Goal: Information Seeking & Learning: Learn about a topic

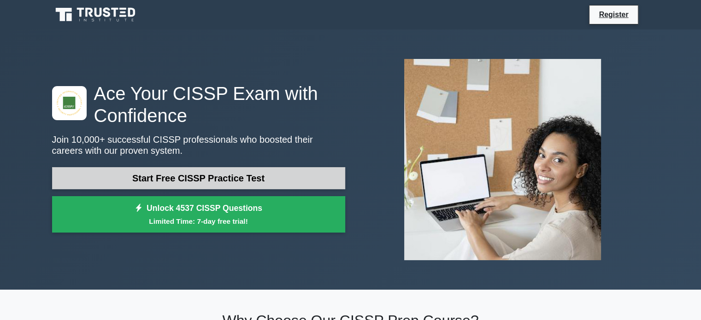
click at [203, 176] on link "Start Free CISSP Practice Test" at bounding box center [198, 178] width 293 height 22
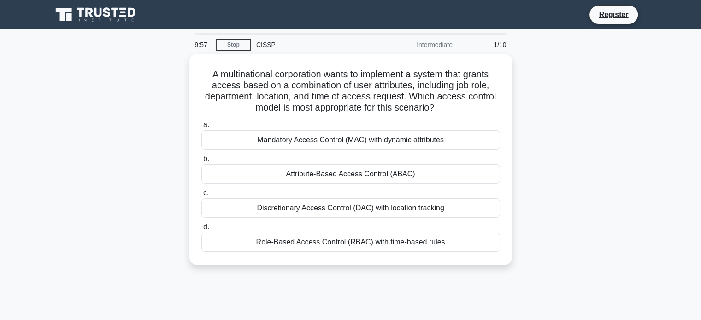
click at [289, 41] on div "CISSP" at bounding box center [314, 44] width 127 height 18
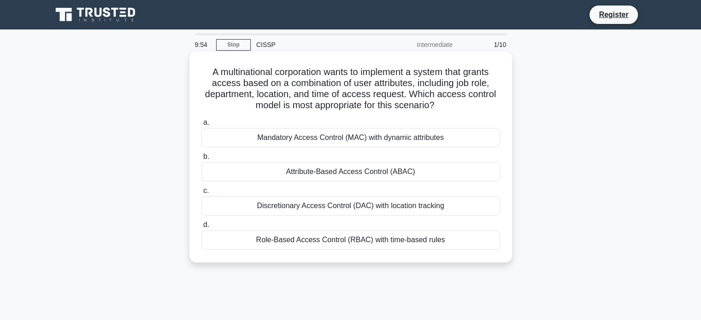
click at [238, 82] on h5 "A multinational corporation wants to implement a system that grants access base…" at bounding box center [350, 88] width 300 height 45
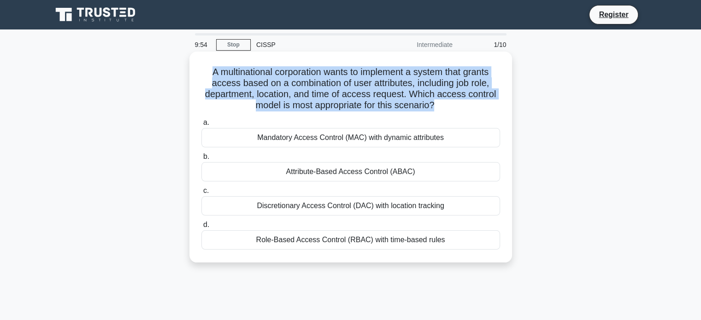
click at [238, 82] on h5 "A multinational corporation wants to implement a system that grants access base…" at bounding box center [350, 88] width 300 height 45
click at [291, 69] on h5 "A multinational corporation wants to implement a system that grants access base…" at bounding box center [350, 88] width 300 height 45
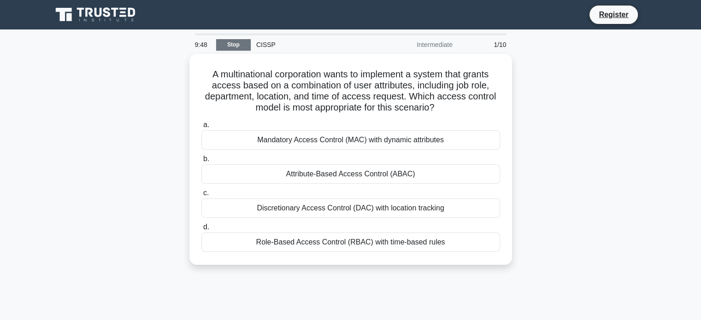
click at [238, 43] on link "Stop" at bounding box center [233, 45] width 35 height 12
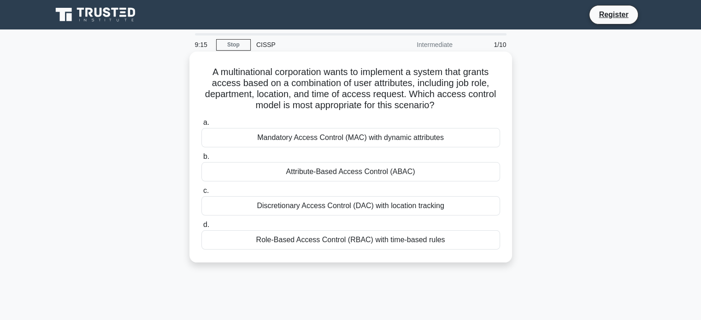
click at [361, 136] on div "Mandatory Access Control (MAC) with dynamic attributes" at bounding box center [350, 137] width 298 height 19
click at [201, 126] on input "a. Mandatory Access Control (MAC) with dynamic attributes" at bounding box center [201, 123] width 0 height 6
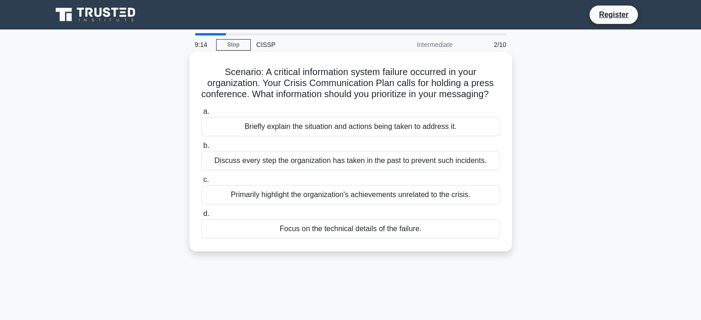
click at [354, 170] on div "Discuss every step the organization has taken in the past to prevent such incid…" at bounding box center [350, 160] width 298 height 19
click at [201, 149] on input "b. Discuss every step the organization has taken in the past to prevent such in…" at bounding box center [201, 146] width 0 height 6
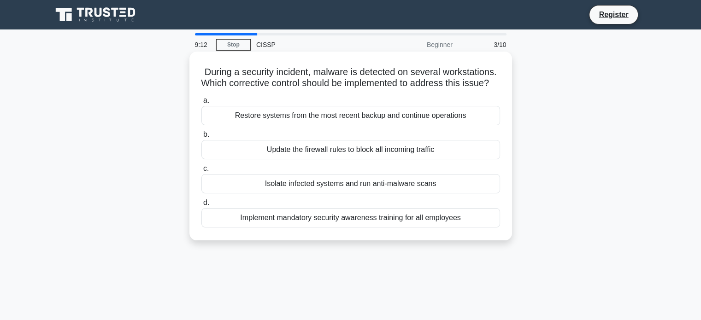
click at [315, 193] on div "Isolate infected systems and run anti-malware scans" at bounding box center [350, 183] width 298 height 19
click at [201, 172] on input "c. Isolate infected systems and run anti-malware scans" at bounding box center [201, 169] width 0 height 6
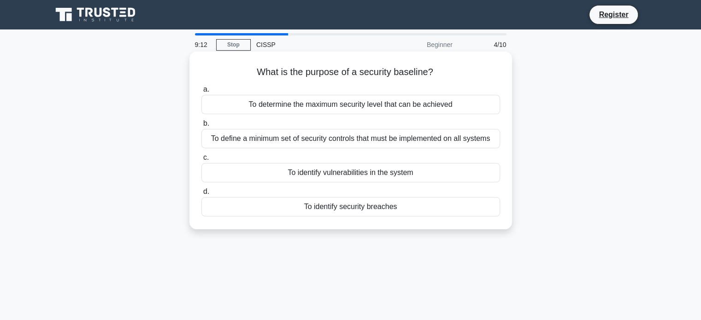
click at [326, 208] on div "To identify security breaches" at bounding box center [350, 206] width 298 height 19
click at [201, 195] on input "d. To identify security breaches" at bounding box center [201, 192] width 0 height 6
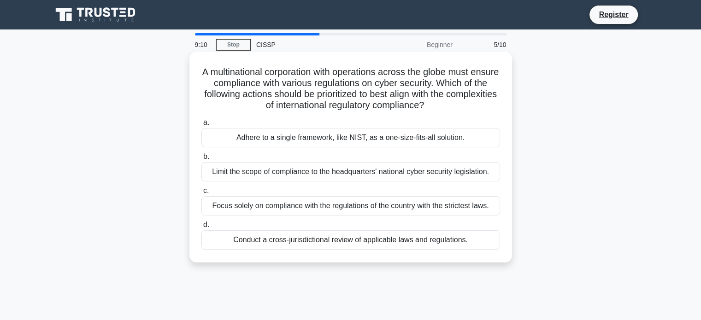
click at [310, 138] on div "Adhere to a single framework, like NIST, as a one-size-fits-all solution." at bounding box center [350, 137] width 298 height 19
click at [201, 126] on input "a. Adhere to a single framework, like NIST, as a one-size-fits-all solution." at bounding box center [201, 123] width 0 height 6
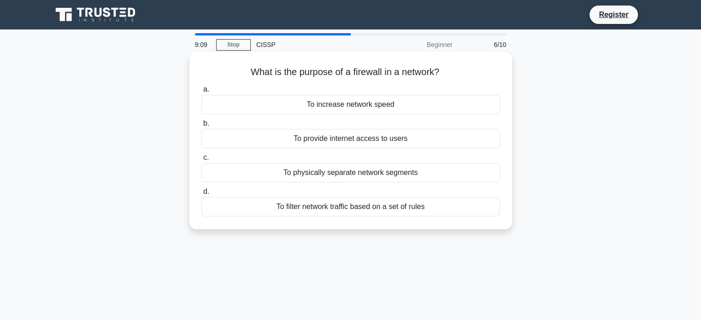
click at [313, 174] on div "To physically separate network segments" at bounding box center [350, 172] width 298 height 19
click at [201, 161] on input "c. To physically separate network segments" at bounding box center [201, 158] width 0 height 6
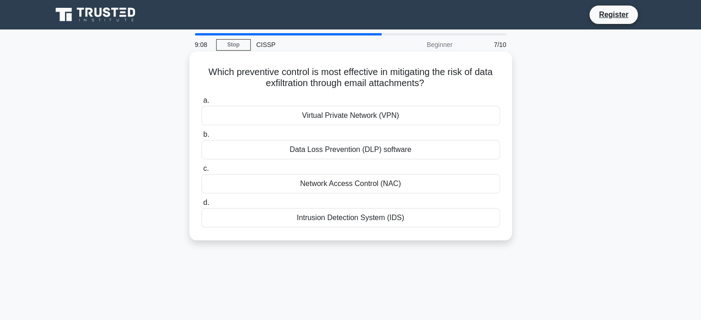
click at [346, 147] on div "Data Loss Prevention (DLP) software" at bounding box center [350, 149] width 298 height 19
click at [201, 138] on input "b. Data Loss Prevention (DLP) software" at bounding box center [201, 135] width 0 height 6
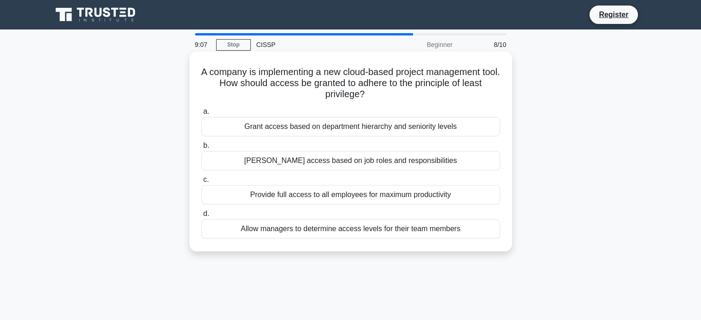
click at [346, 227] on div "Allow managers to determine access levels for their team members" at bounding box center [350, 228] width 298 height 19
click at [201, 217] on input "d. Allow managers to determine access levels for their team members" at bounding box center [201, 214] width 0 height 6
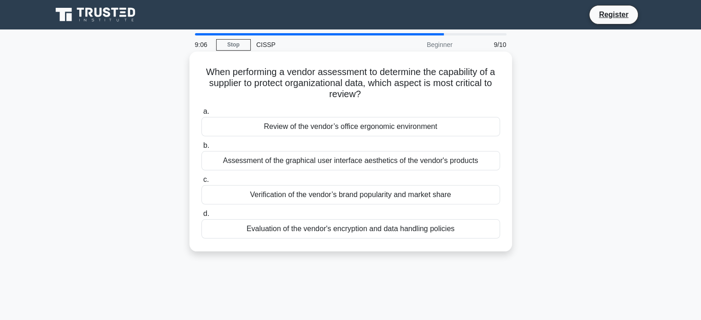
click at [339, 127] on div "Review of the vendor’s office ergonomic environment" at bounding box center [350, 126] width 298 height 19
click at [201, 115] on input "a. Review of the vendor’s office ergonomic environment" at bounding box center [201, 112] width 0 height 6
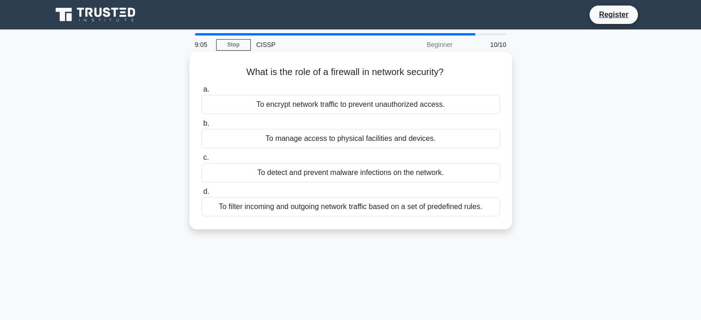
click at [337, 211] on div "To filter incoming and outgoing network traffic based on a set of predefined ru…" at bounding box center [350, 206] width 298 height 19
click at [201, 195] on input "d. To filter incoming and outgoing network traffic based on a set of predefined…" at bounding box center [201, 192] width 0 height 6
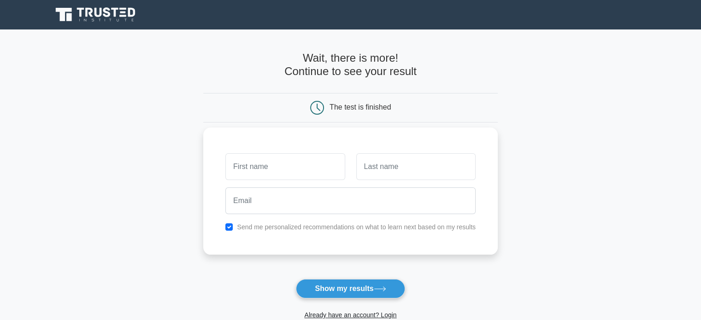
scroll to position [92, 0]
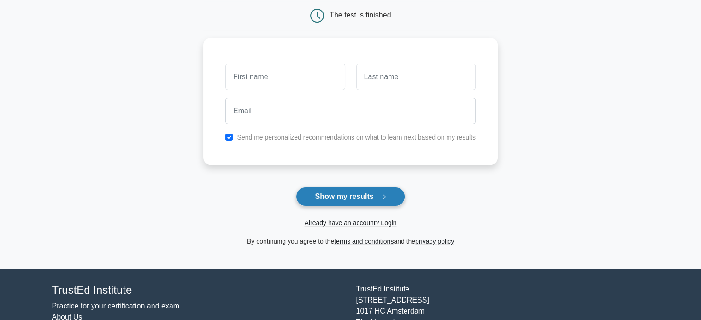
click at [343, 192] on button "Show my results" at bounding box center [350, 196] width 109 height 19
click at [249, 134] on label "Send me personalized recommendations on what to learn next based on my results" at bounding box center [356, 134] width 239 height 7
click at [225, 136] on input "checkbox" at bounding box center [228, 134] width 7 height 7
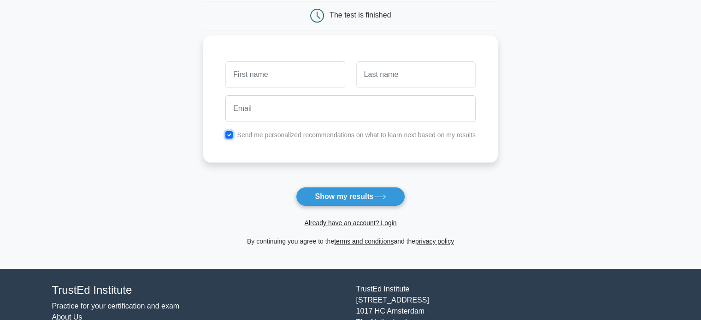
checkbox input "false"
click at [265, 58] on div at bounding box center [285, 75] width 130 height 34
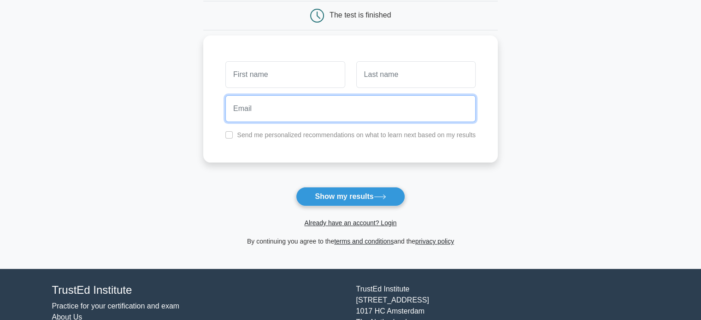
click at [256, 118] on input "email" at bounding box center [350, 108] width 250 height 27
paste input "damey48847@gddcorp.com"
type input "damey48847@gddcorp.com"
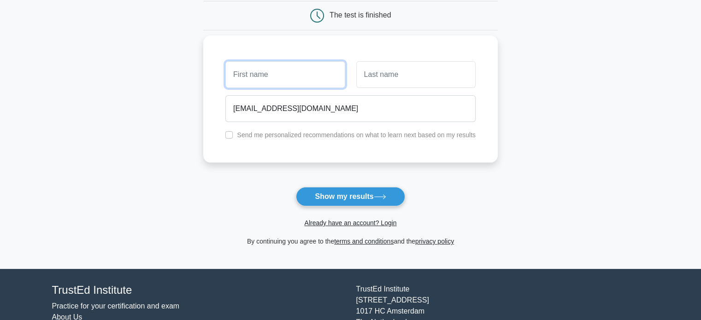
click at [256, 76] on input "text" at bounding box center [284, 74] width 119 height 27
type input "Dam"
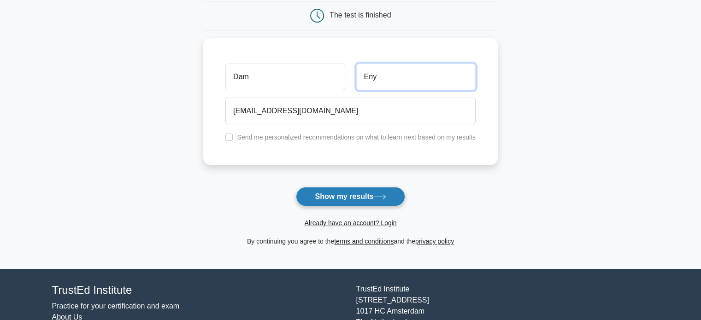
type input "Eny"
click at [341, 191] on button "Show my results" at bounding box center [350, 196] width 109 height 19
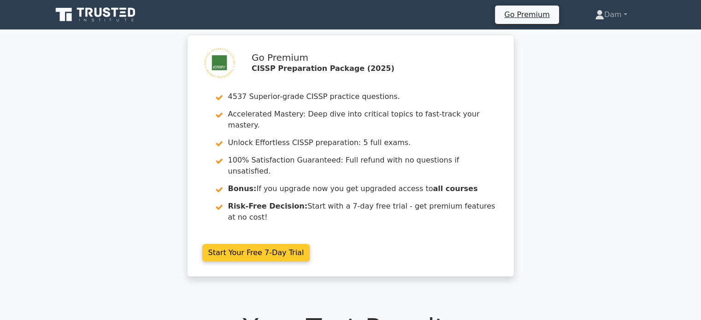
click at [236, 244] on link "Start Your Free 7-Day Trial" at bounding box center [256, 253] width 108 height 18
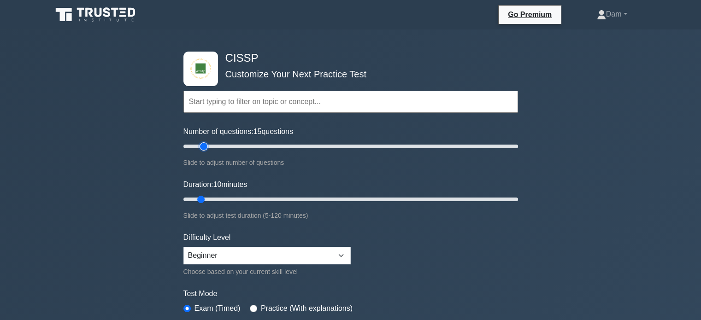
type input "10"
drag, startPoint x: 212, startPoint y: 143, endPoint x: 195, endPoint y: 147, distance: 17.0
click at [196, 147] on input "Number of questions: 15 questions" at bounding box center [350, 146] width 334 height 11
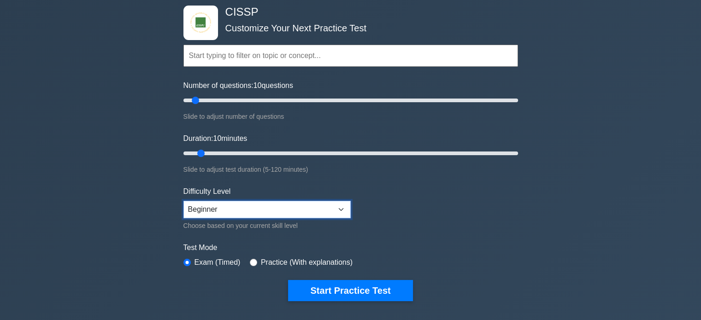
click at [222, 207] on select "Beginner Intermediate Expert" at bounding box center [266, 210] width 167 height 18
click at [317, 260] on label "Practice (With explanations)" at bounding box center [307, 262] width 92 height 11
click at [250, 259] on input "radio" at bounding box center [253, 262] width 7 height 7
radio input "true"
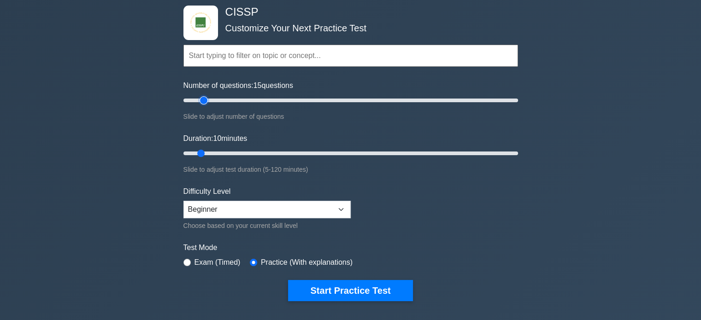
type input "10"
drag, startPoint x: 203, startPoint y: 101, endPoint x: 197, endPoint y: 101, distance: 6.0
click at [197, 101] on input "Number of questions: 10 questions" at bounding box center [350, 100] width 334 height 11
type input "10"
drag, startPoint x: 198, startPoint y: 151, endPoint x: 202, endPoint y: 147, distance: 5.2
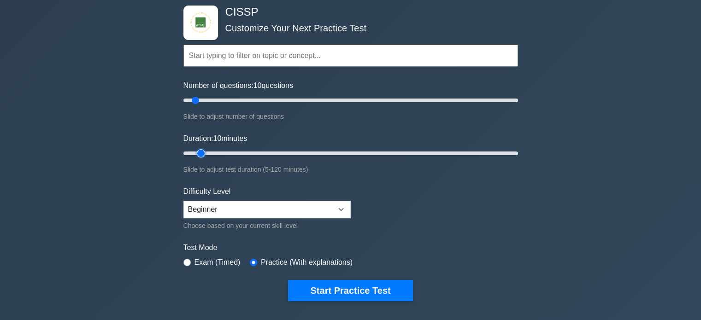
click at [202, 148] on input "Duration: 10 minutes" at bounding box center [350, 153] width 334 height 11
click at [237, 201] on select "Beginner Intermediate Expert" at bounding box center [266, 210] width 167 height 18
select select "expert"
click at [183, 201] on select "Beginner Intermediate Expert" at bounding box center [266, 210] width 167 height 18
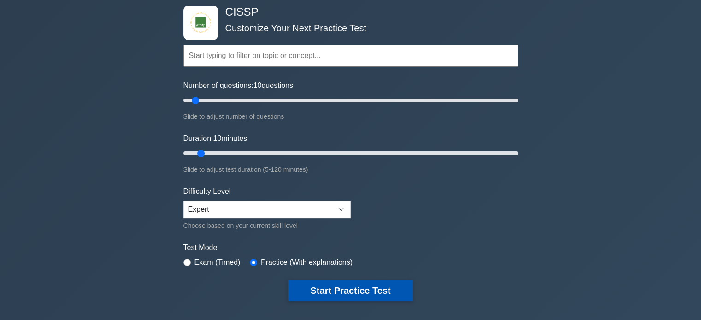
click at [330, 283] on button "Start Practice Test" at bounding box center [350, 290] width 124 height 21
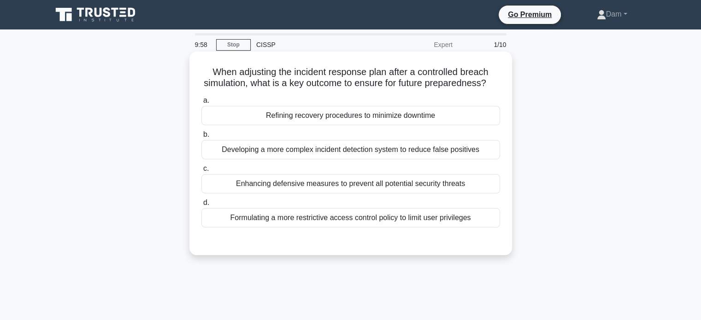
click at [317, 125] on div "Refining recovery procedures to minimize downtime" at bounding box center [350, 115] width 298 height 19
click at [201, 104] on input "a. Refining recovery procedures to minimize downtime" at bounding box center [201, 101] width 0 height 6
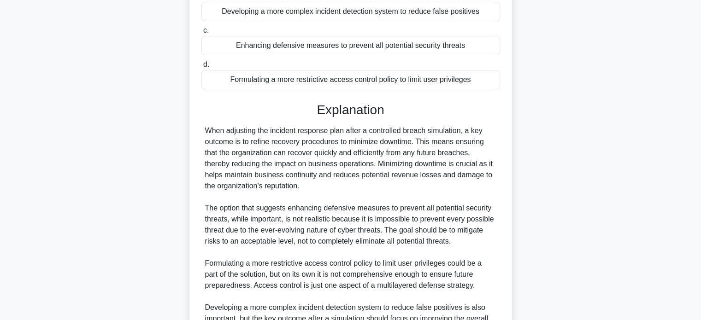
scroll to position [258, 0]
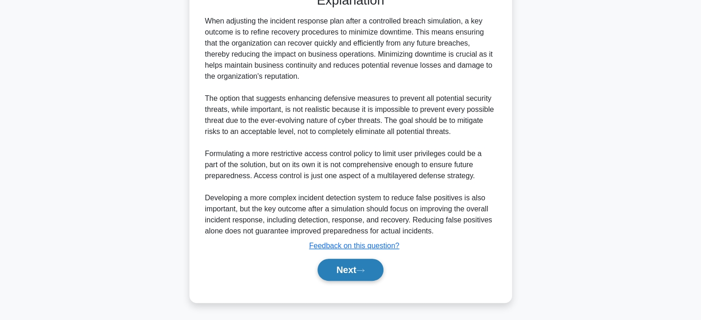
click at [351, 276] on button "Next" at bounding box center [350, 270] width 66 height 22
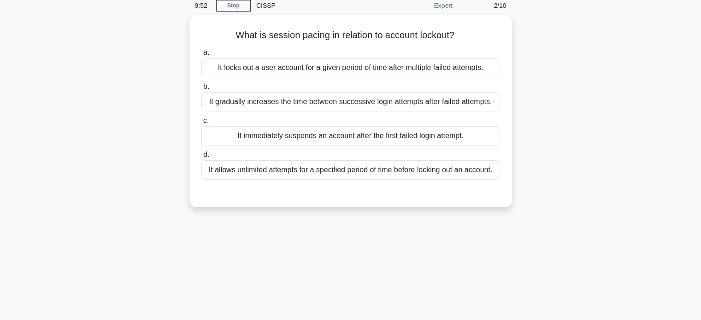
scroll to position [0, 0]
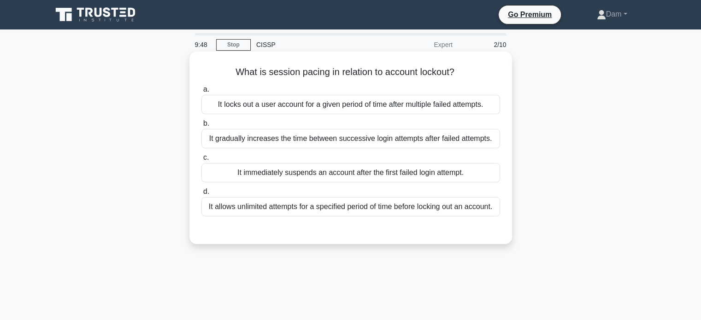
click at [292, 175] on div "It immediately suspends an account after the first failed login attempt." at bounding box center [350, 172] width 298 height 19
click at [201, 161] on input "c. It immediately suspends an account after the first failed login attempt." at bounding box center [201, 158] width 0 height 6
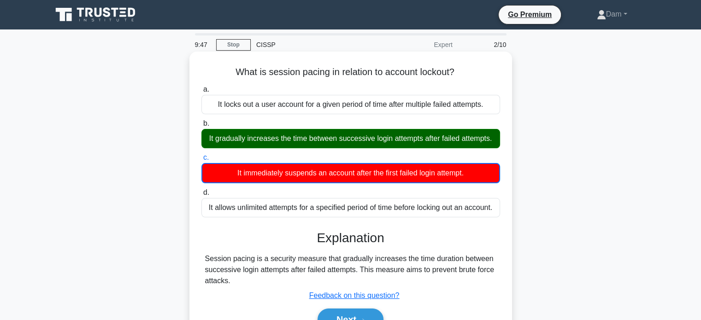
click at [307, 147] on div "It gradually increases the time between successive login attempts after failed …" at bounding box center [350, 138] width 298 height 19
click at [201, 127] on input "b. It gradually increases the time between successive login attempts after fail…" at bounding box center [201, 124] width 0 height 6
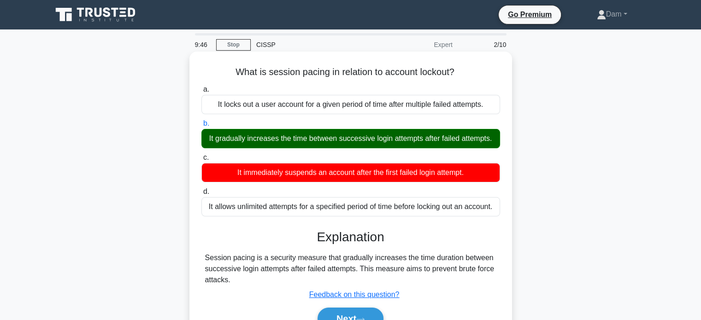
click at [287, 141] on div "It gradually increases the time between successive login attempts after failed …" at bounding box center [350, 138] width 298 height 19
click at [201, 127] on input "b. It gradually increases the time between successive login attempts after fail…" at bounding box center [201, 124] width 0 height 6
click at [287, 141] on div "It gradually increases the time between successive login attempts after failed …" at bounding box center [350, 138] width 298 height 19
click at [201, 127] on input "b. It gradually increases the time between successive login attempts after fail…" at bounding box center [201, 124] width 0 height 6
click at [287, 141] on div "It gradually increases the time between successive login attempts after failed …" at bounding box center [350, 138] width 298 height 19
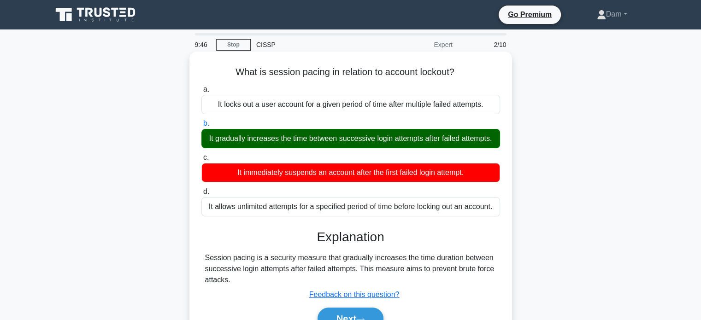
click at [201, 127] on input "b. It gradually increases the time between successive login attempts after fail…" at bounding box center [201, 124] width 0 height 6
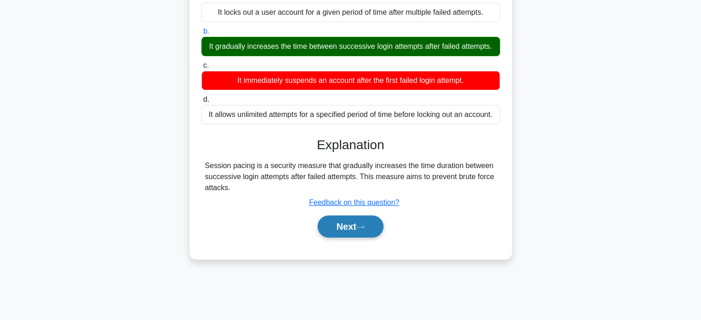
click at [352, 238] on button "Next" at bounding box center [350, 227] width 66 height 22
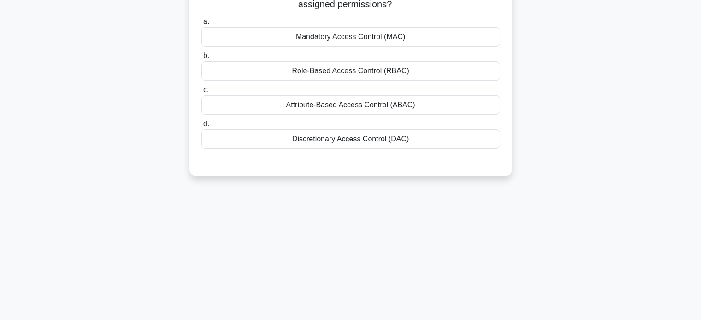
scroll to position [0, 0]
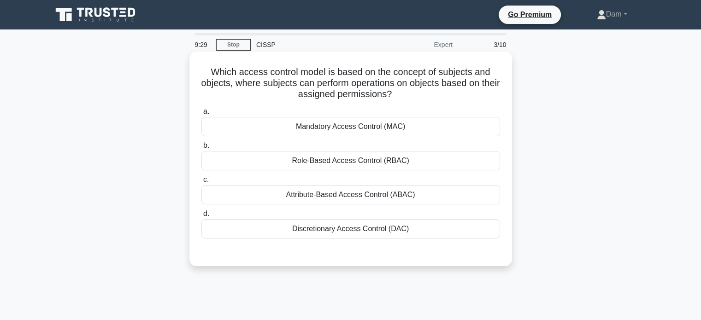
click at [380, 158] on div "Role-Based Access Control (RBAC)" at bounding box center [350, 160] width 298 height 19
click at [201, 149] on input "b. Role-Based Access Control (RBAC)" at bounding box center [201, 146] width 0 height 6
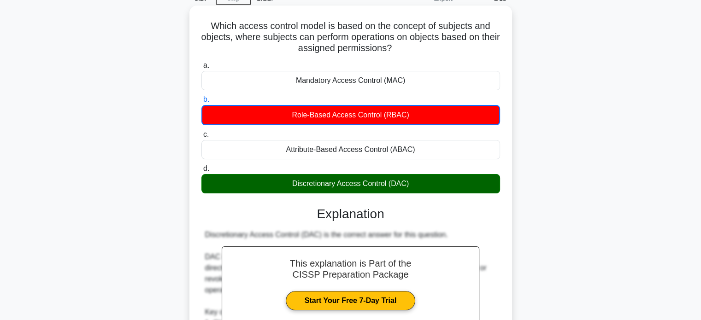
scroll to position [92, 0]
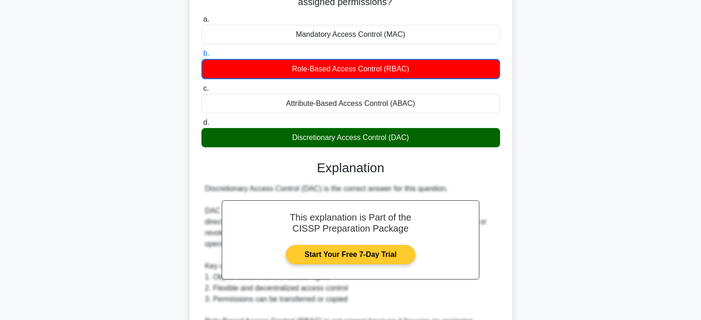
click at [351, 256] on link "Start Your Free 7-Day Trial" at bounding box center [350, 254] width 129 height 19
